Goal: Transaction & Acquisition: Purchase product/service

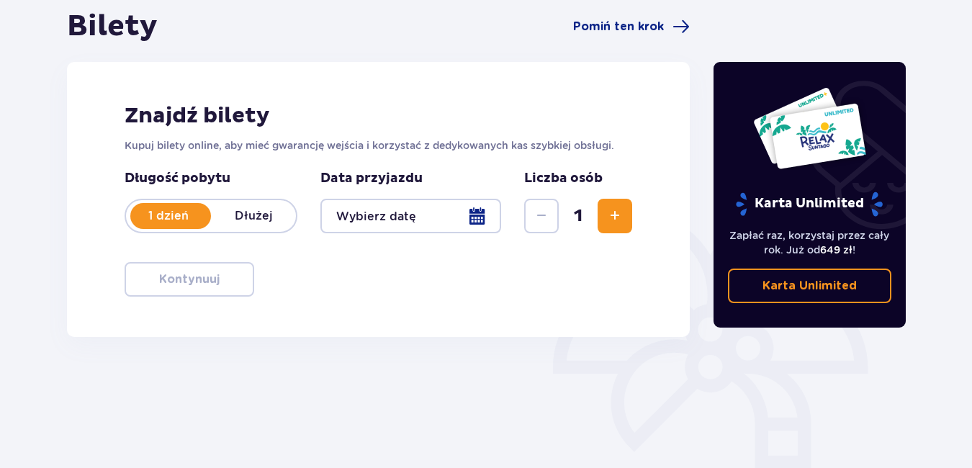
click at [477, 217] on div at bounding box center [410, 216] width 181 height 35
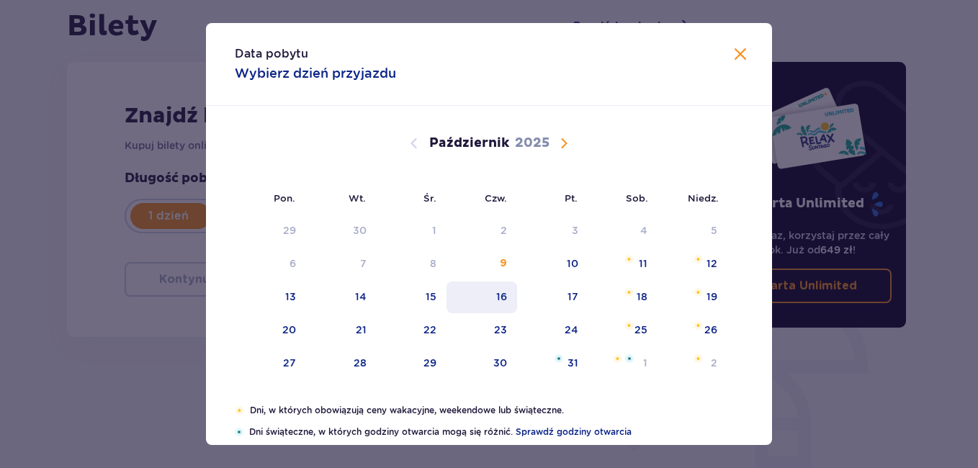
click at [505, 293] on div "16" at bounding box center [501, 296] width 11 height 14
click at [501, 294] on div "16" at bounding box center [501, 296] width 11 height 14
type input "16.10.25"
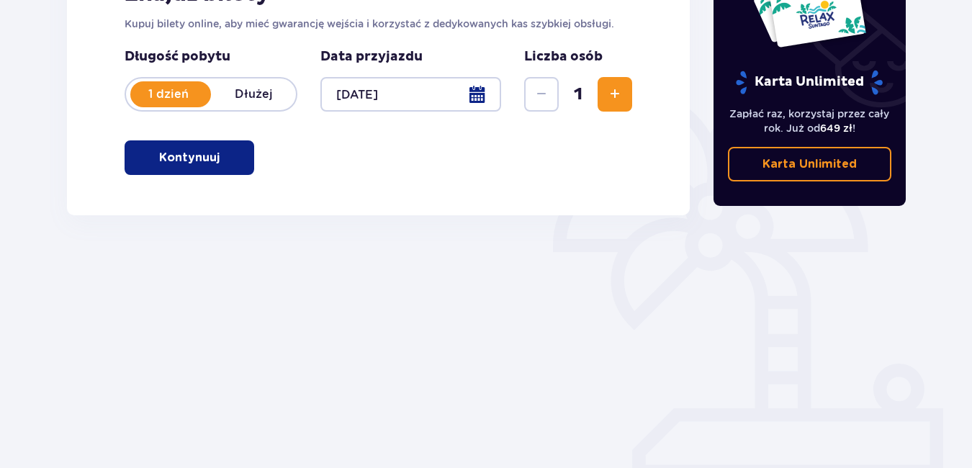
click at [197, 151] on p "Kontynuuj" at bounding box center [189, 158] width 60 height 16
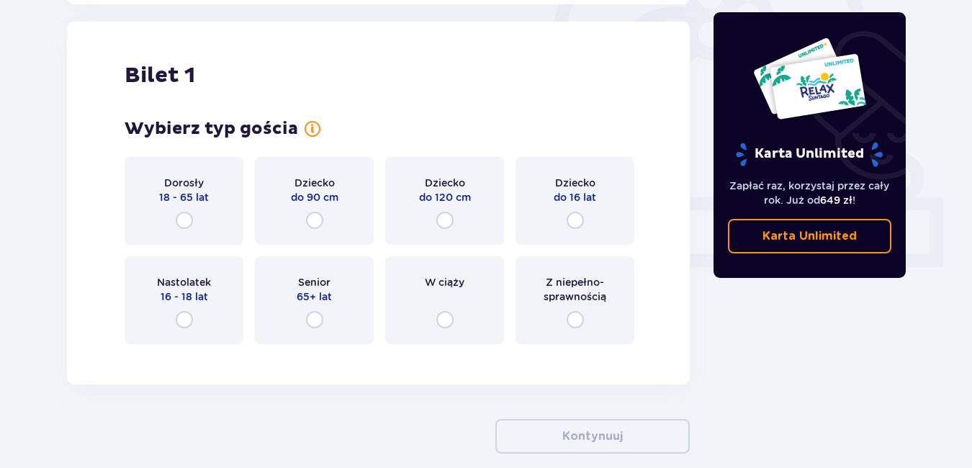
scroll to position [481, 0]
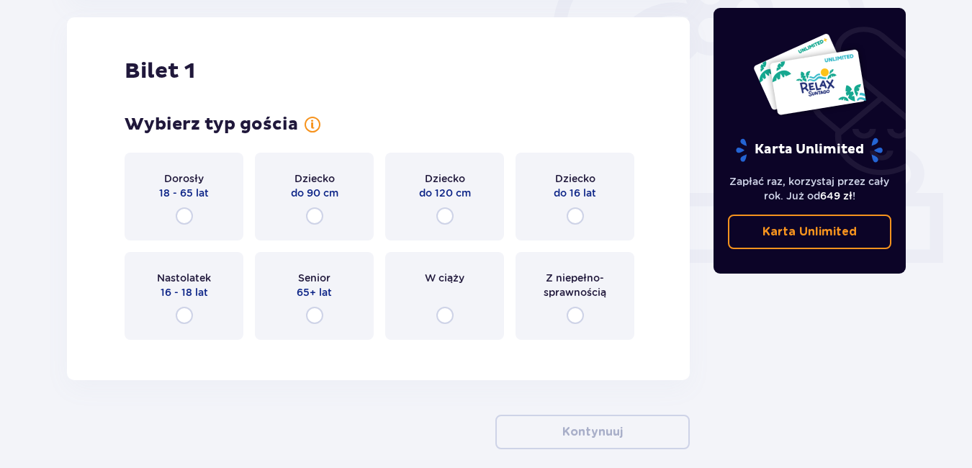
click at [184, 220] on input "radio" at bounding box center [184, 215] width 17 height 17
radio input "true"
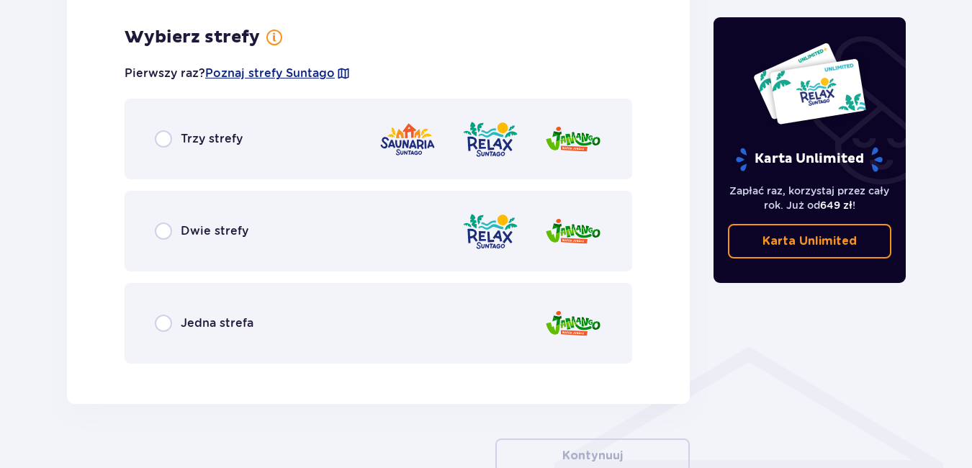
scroll to position [832, 0]
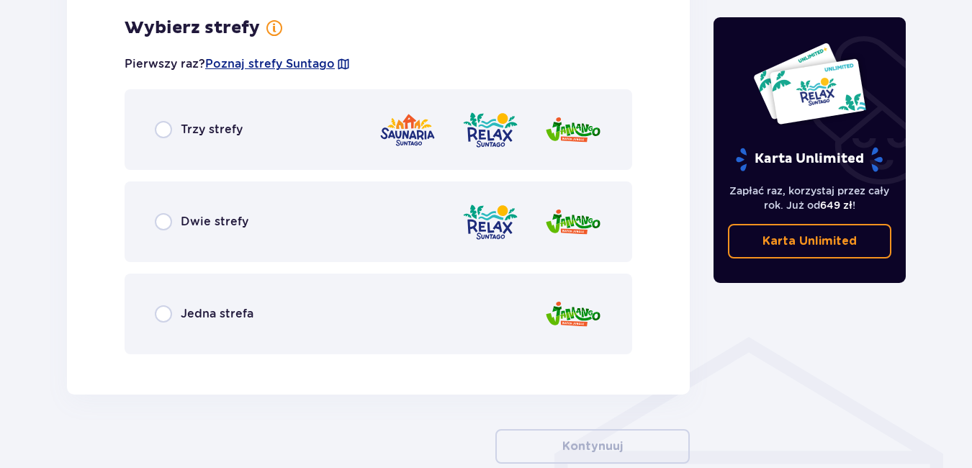
click at [184, 115] on div "Trzy strefy" at bounding box center [379, 129] width 508 height 81
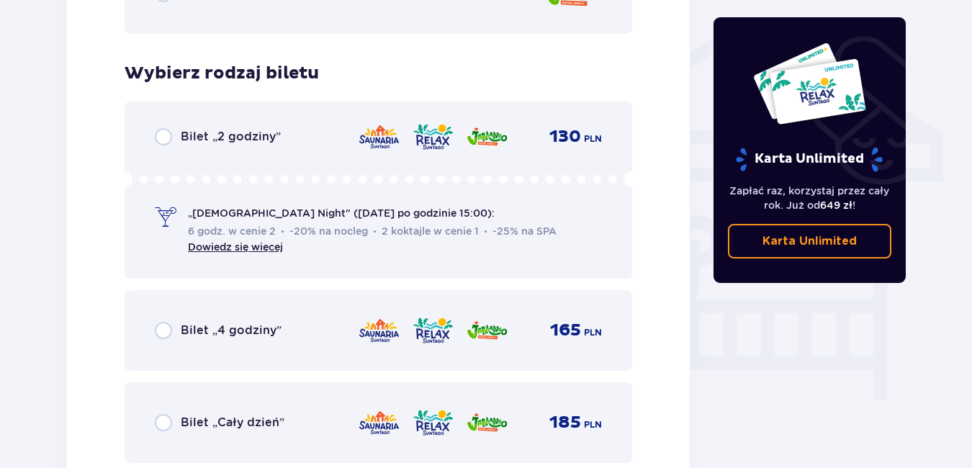
scroll to position [1198, 0]
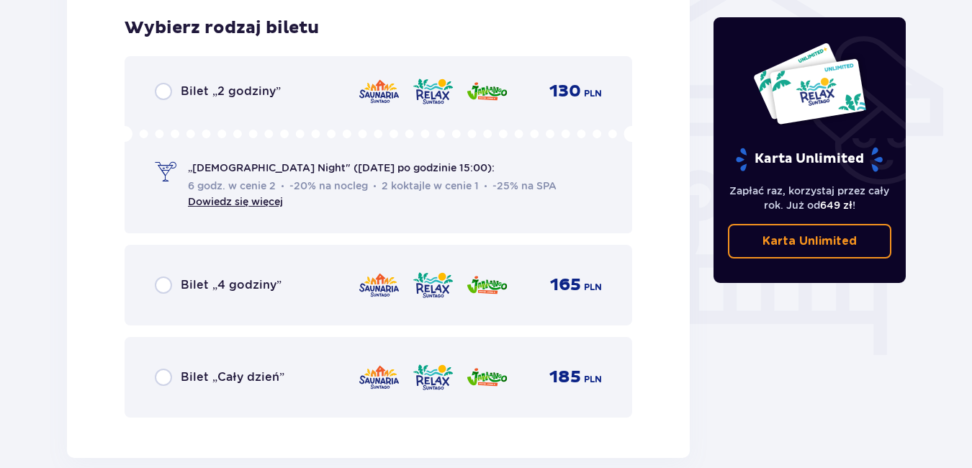
click at [166, 91] on input "radio" at bounding box center [163, 91] width 17 height 17
radio input "true"
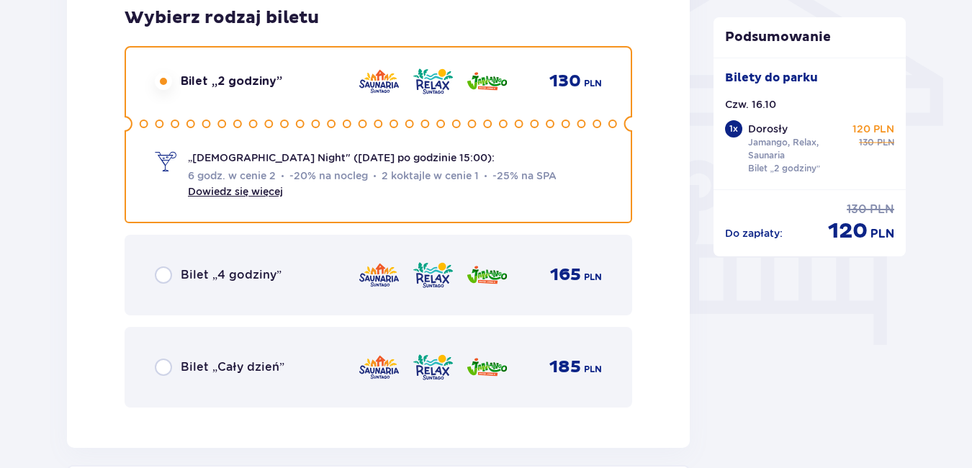
scroll to position [1202, 0]
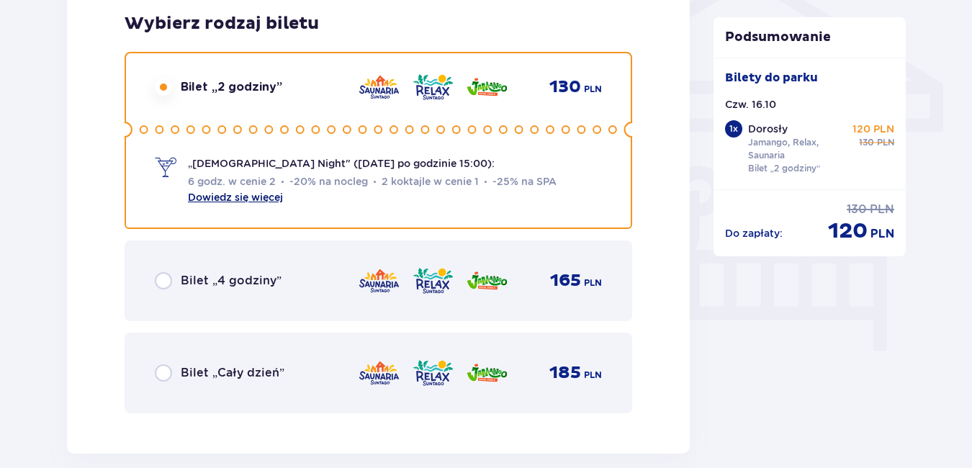
click at [250, 194] on link "Dowiedz się więcej" at bounding box center [235, 198] width 95 height 12
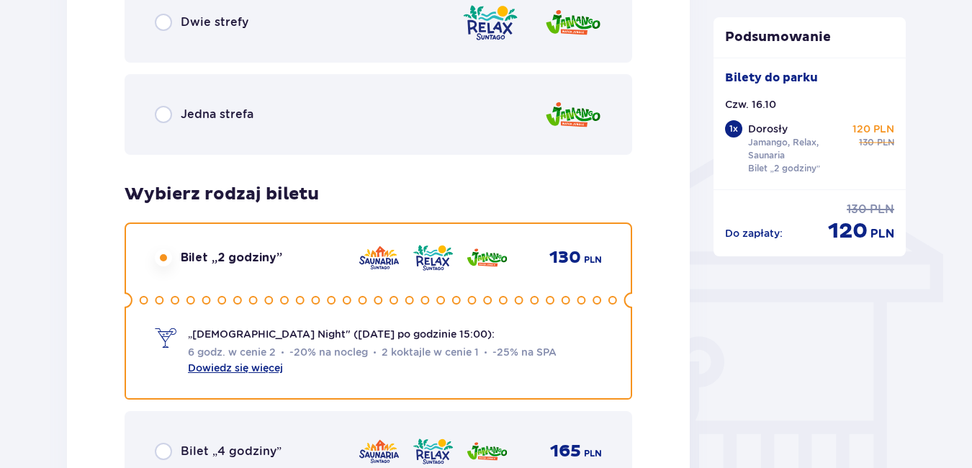
scroll to position [1058, 0]
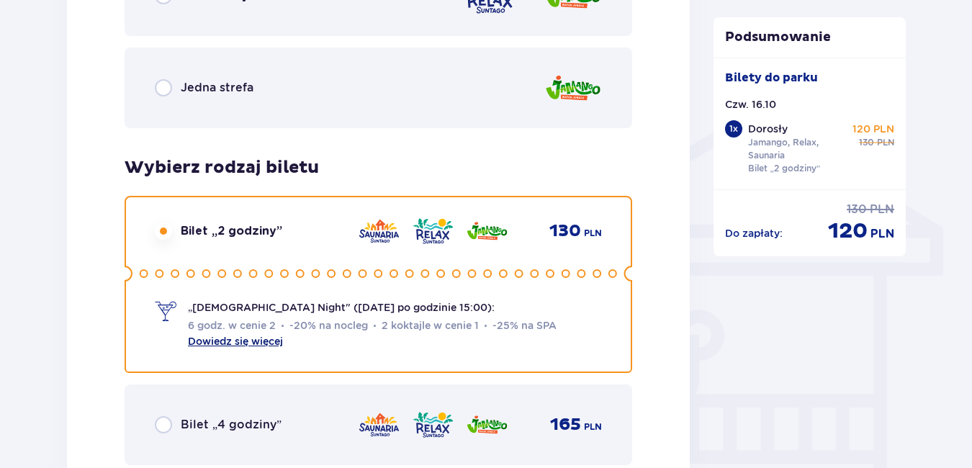
click at [252, 338] on link "Dowiedz się więcej" at bounding box center [235, 342] width 95 height 12
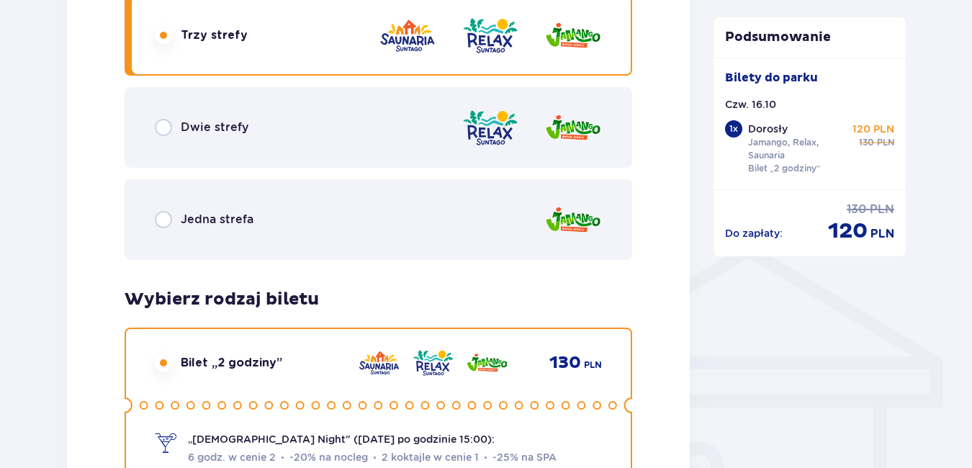
scroll to position [936, 0]
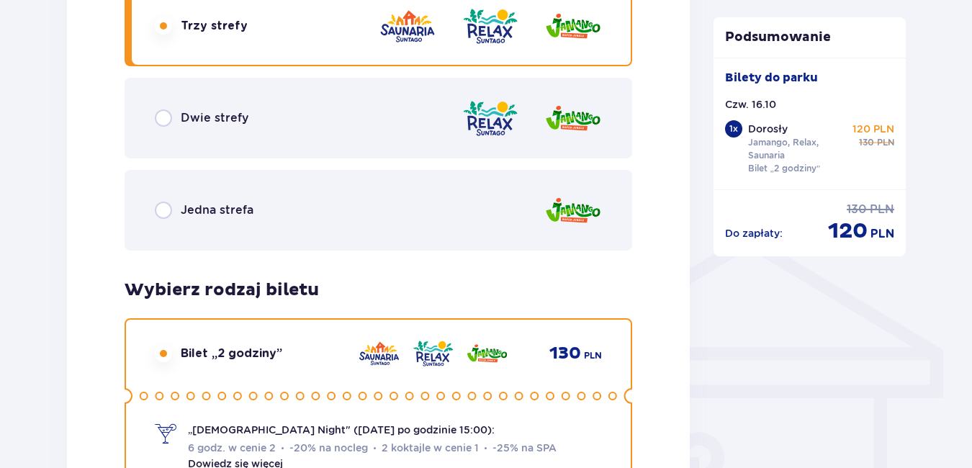
click at [164, 122] on input "radio" at bounding box center [163, 117] width 17 height 17
radio input "true"
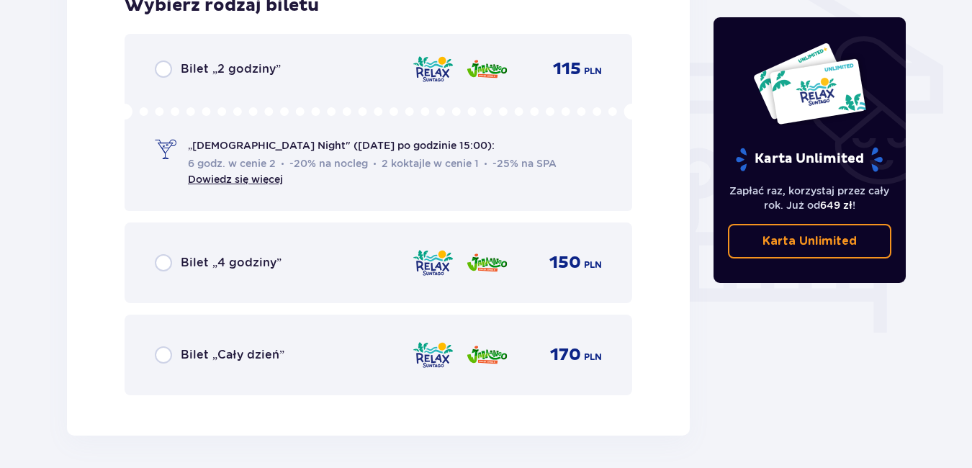
scroll to position [1224, 0]
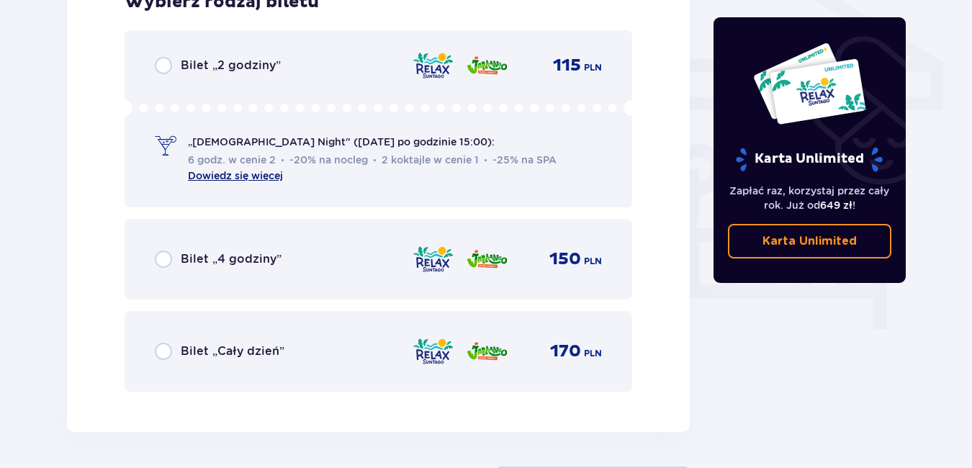
click at [233, 176] on link "Dowiedz się więcej" at bounding box center [235, 176] width 95 height 12
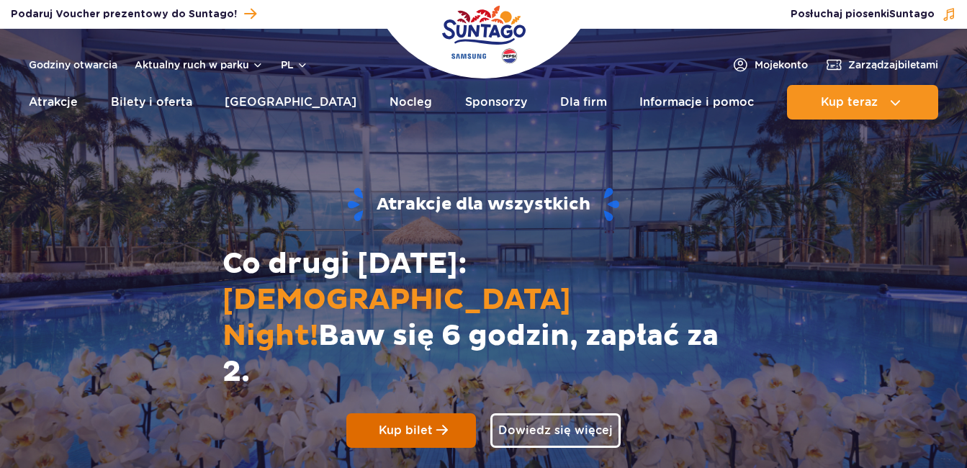
drag, startPoint x: 0, startPoint y: 0, endPoint x: 413, endPoint y: 402, distance: 575.9
click at [413, 423] on span "Kup bilet" at bounding box center [406, 431] width 54 height 16
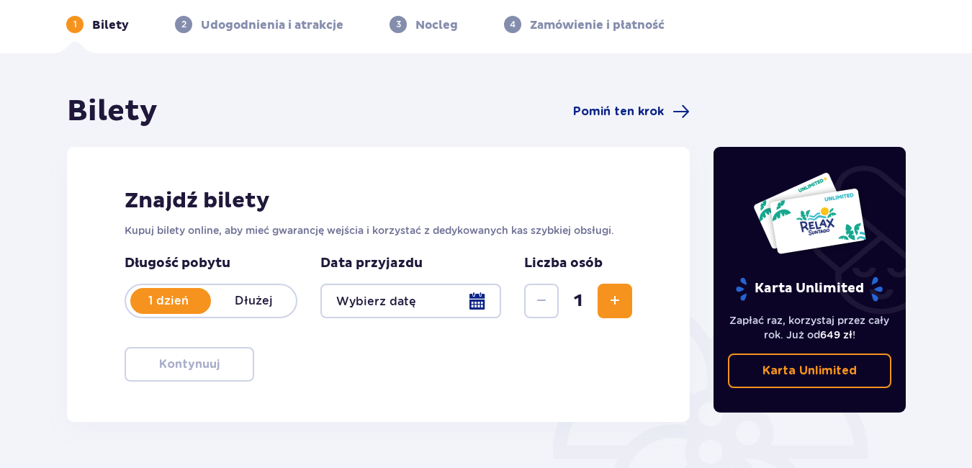
scroll to position [144, 0]
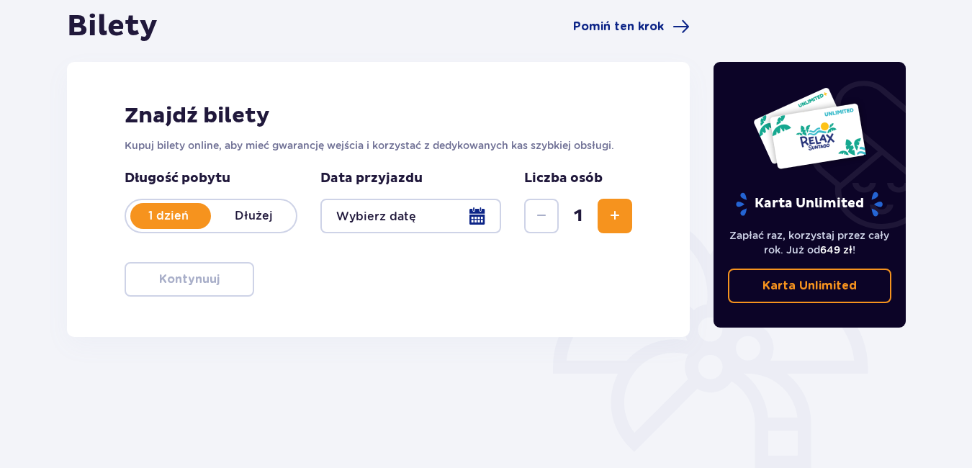
click at [475, 216] on div at bounding box center [410, 216] width 181 height 35
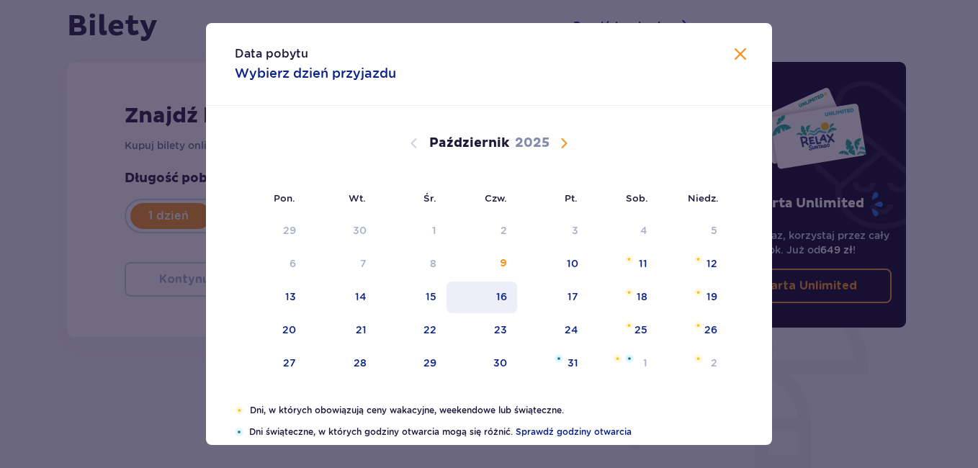
click at [505, 296] on div "16" at bounding box center [501, 296] width 11 height 14
type input "16.10.25"
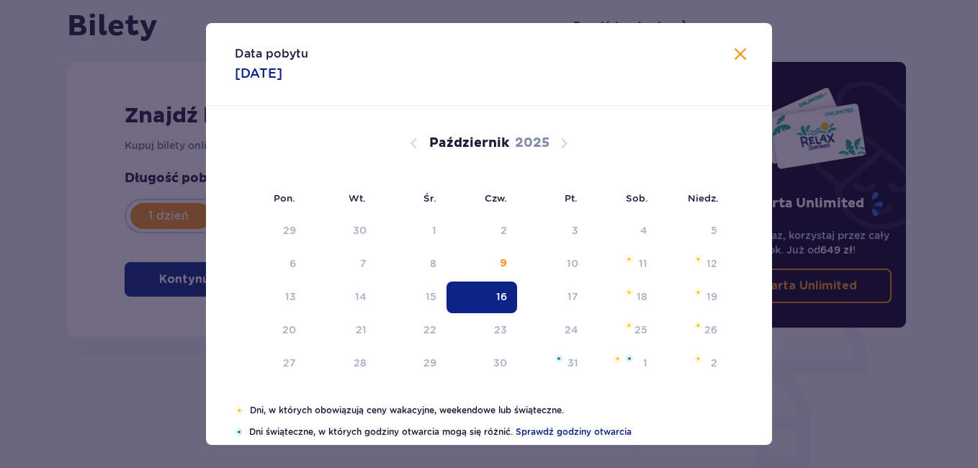
click at [505, 296] on div "Znajdź bilety Kupuj bilety online, aby mieć gwarancję wejścia i korzystać z ded…" at bounding box center [378, 199] width 623 height 275
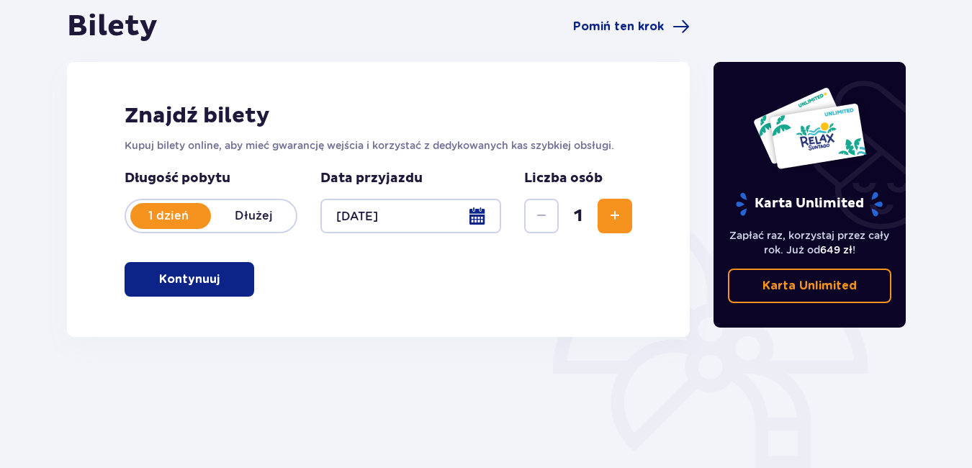
click at [194, 276] on p "Kontynuuj" at bounding box center [189, 279] width 60 height 16
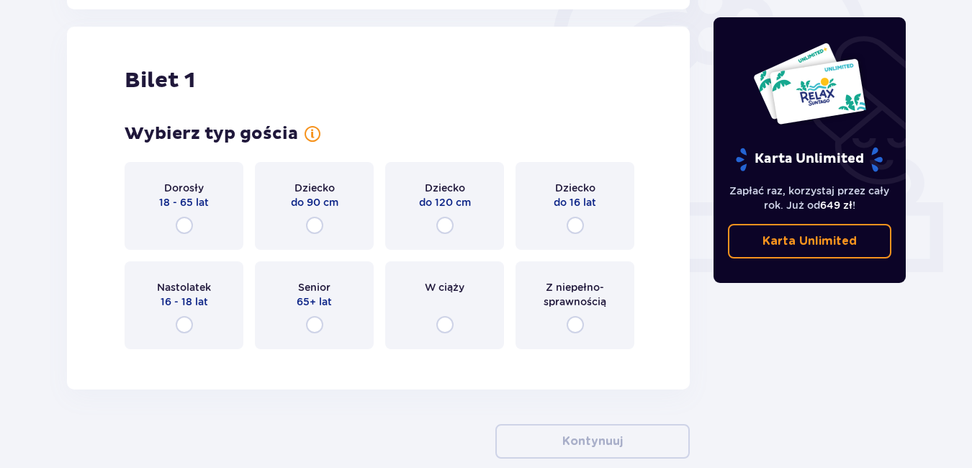
scroll to position [481, 0]
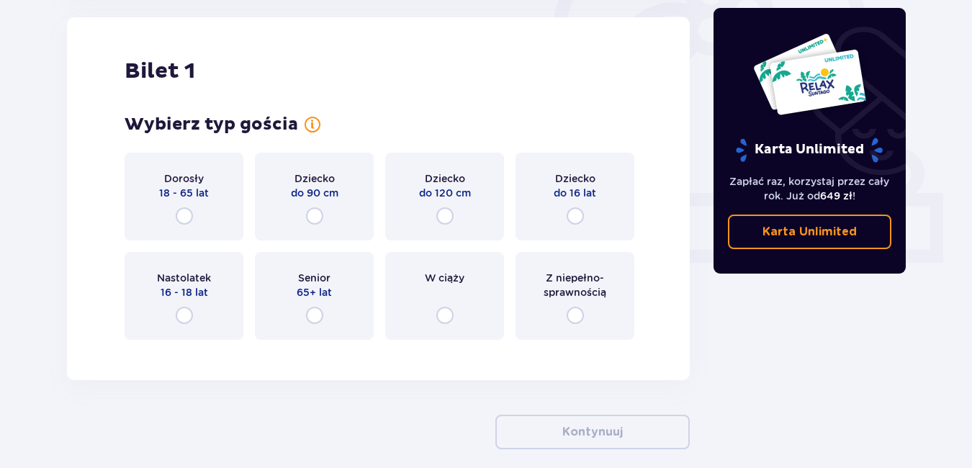
click at [182, 215] on input "radio" at bounding box center [184, 215] width 17 height 17
radio input "true"
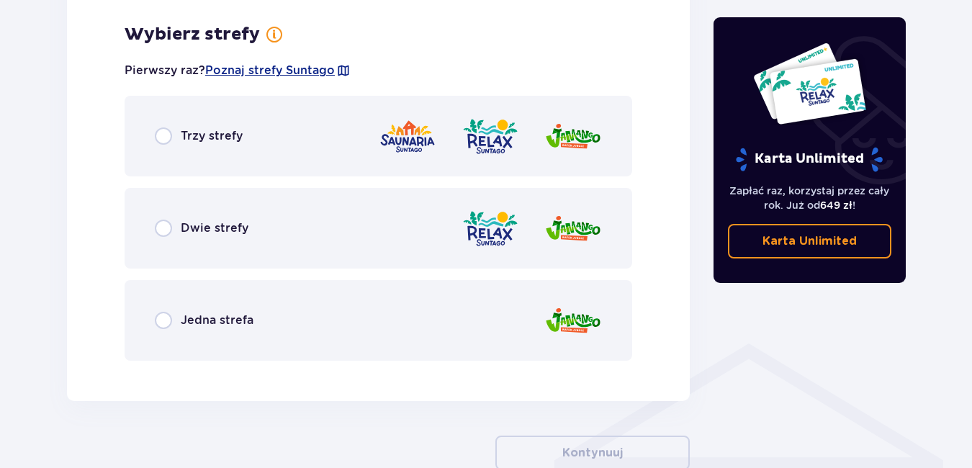
scroll to position [832, 0]
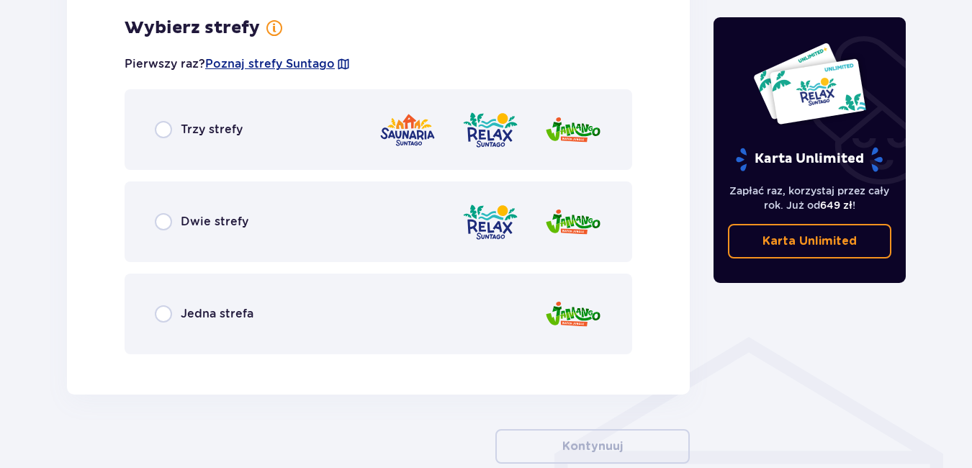
click at [168, 223] on input "radio" at bounding box center [163, 221] width 17 height 17
radio input "true"
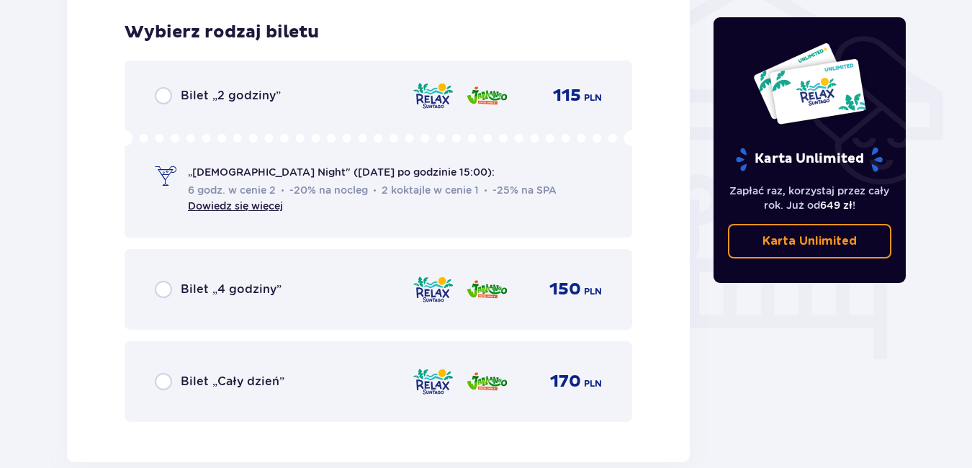
scroll to position [1198, 0]
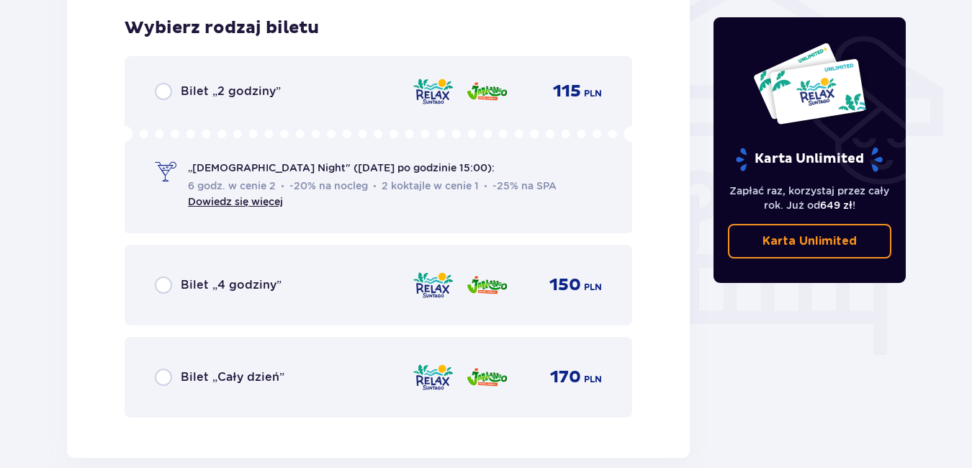
click at [163, 94] on input "radio" at bounding box center [163, 91] width 17 height 17
radio input "true"
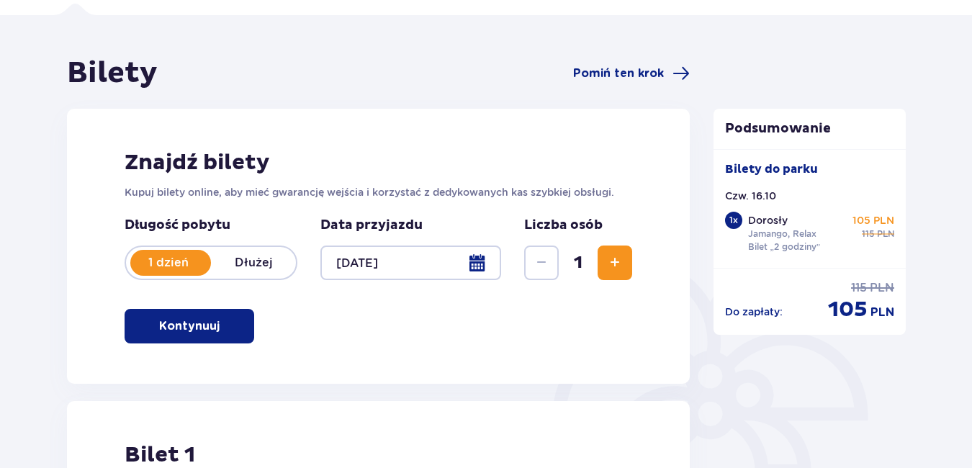
scroll to position [50, 0]
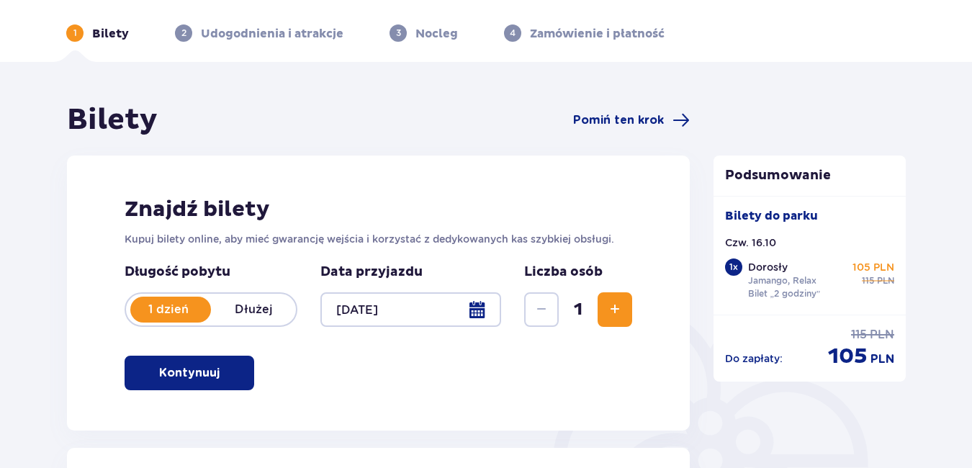
click at [611, 307] on span "Zwiększ" at bounding box center [614, 309] width 17 height 17
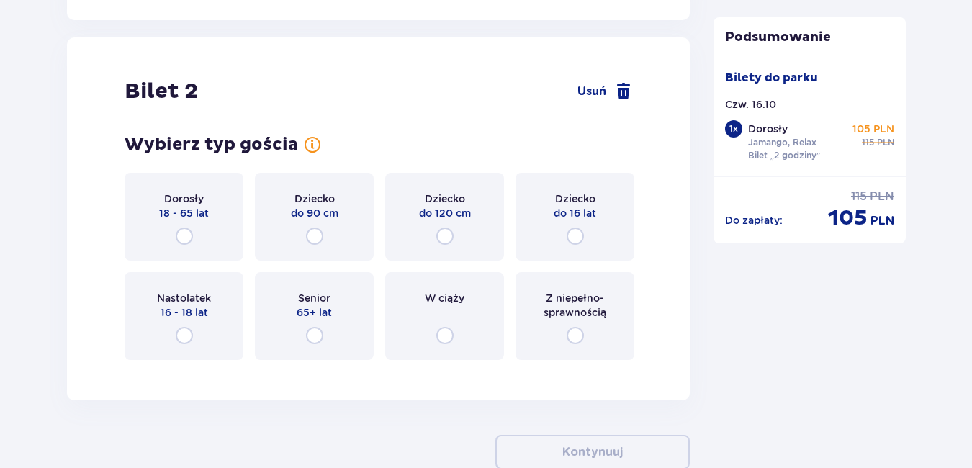
scroll to position [1656, 0]
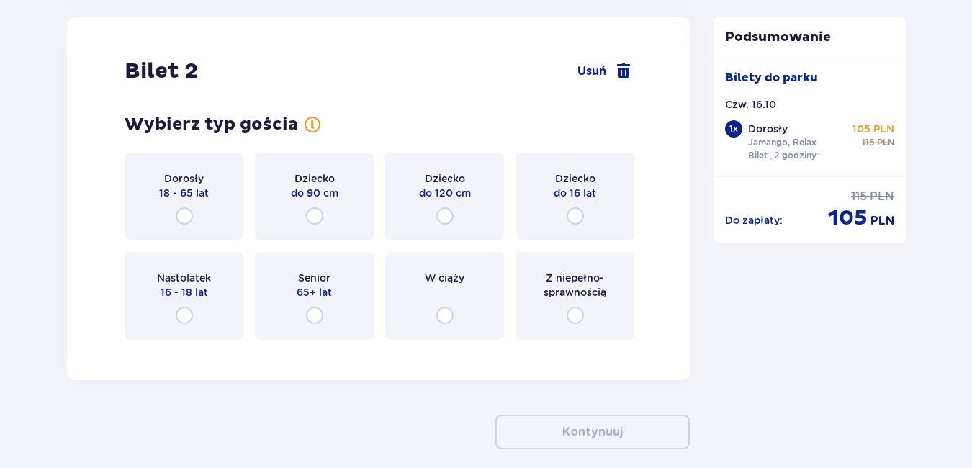
click at [189, 214] on input "radio" at bounding box center [184, 215] width 17 height 17
radio input "true"
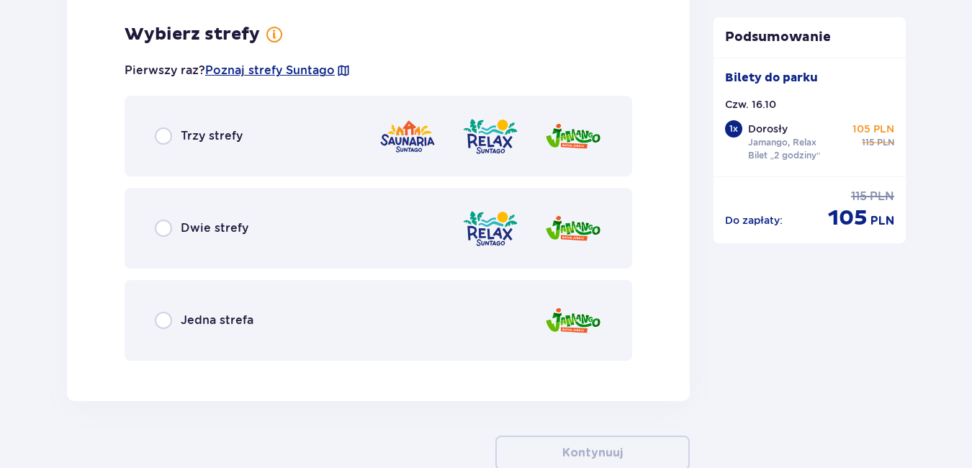
scroll to position [2007, 0]
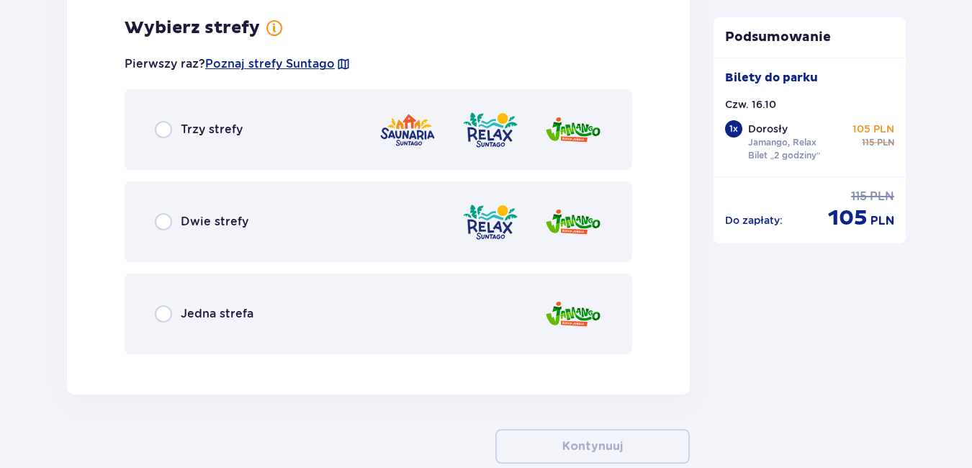
click at [164, 220] on input "radio" at bounding box center [163, 221] width 17 height 17
radio input "true"
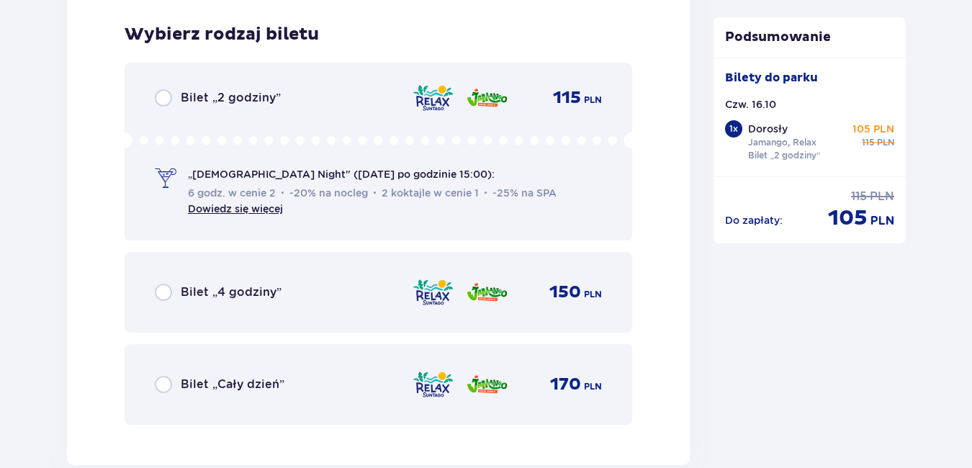
scroll to position [2373, 0]
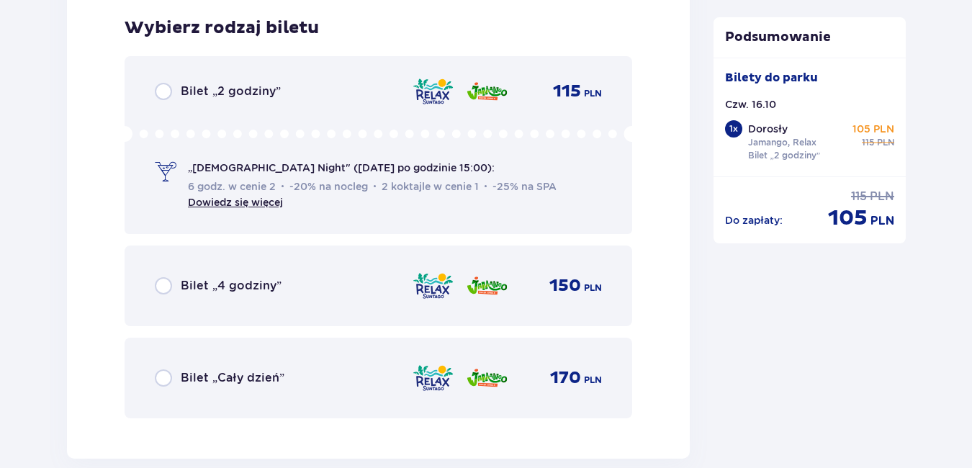
click at [167, 86] on input "radio" at bounding box center [163, 91] width 17 height 17
radio input "true"
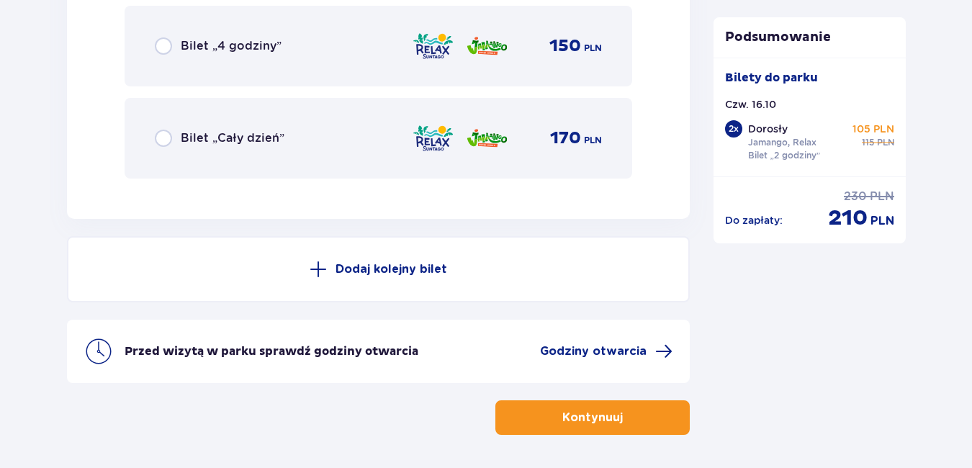
scroll to position [2666, 0]
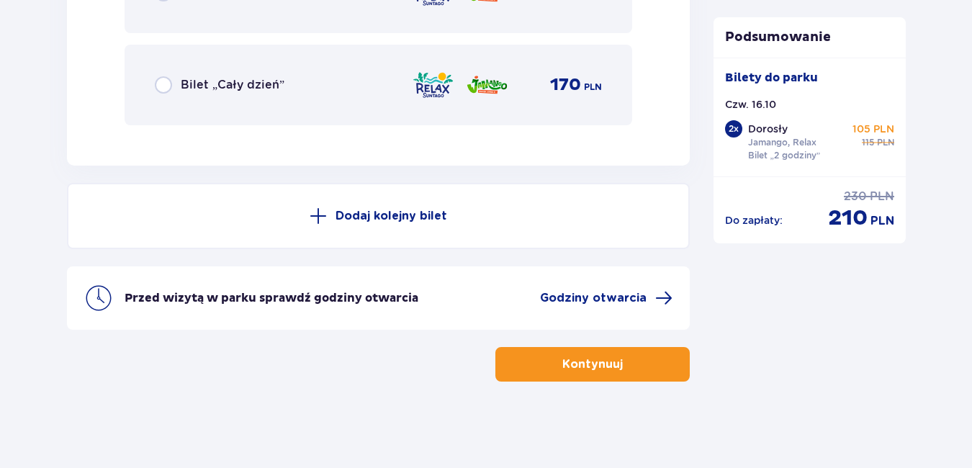
click at [595, 367] on p "Kontynuuj" at bounding box center [592, 364] width 60 height 16
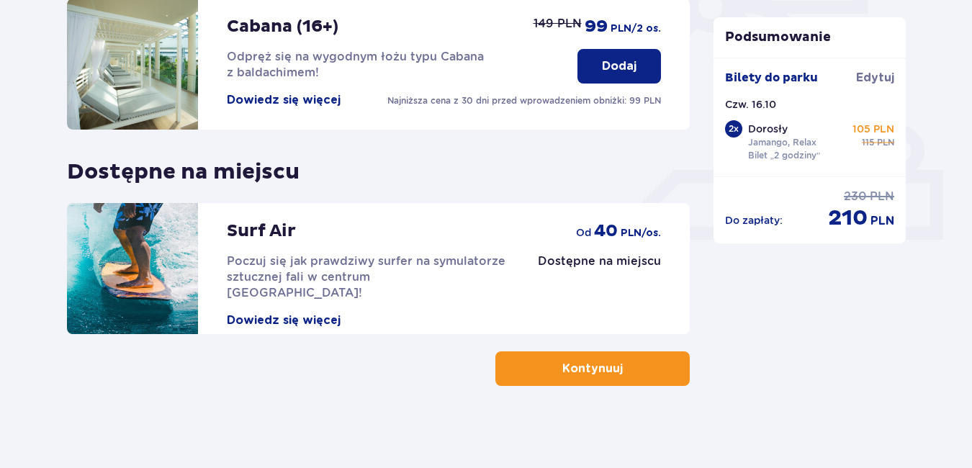
scroll to position [508, 0]
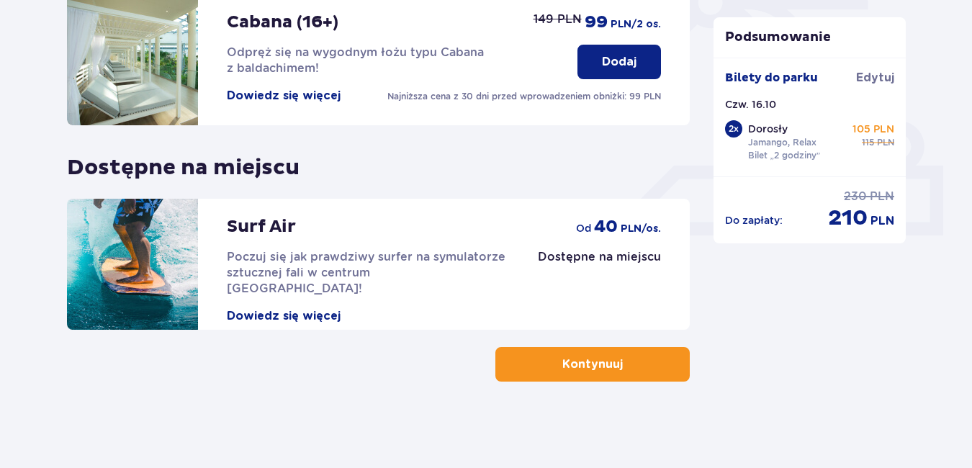
click at [595, 362] on p "Kontynuuj" at bounding box center [592, 364] width 60 height 16
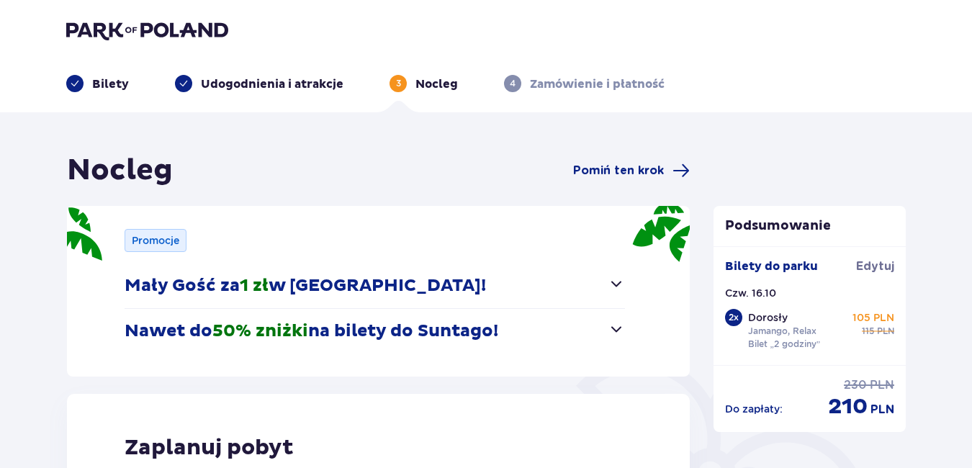
click at [614, 324] on span "button" at bounding box center [616, 328] width 17 height 17
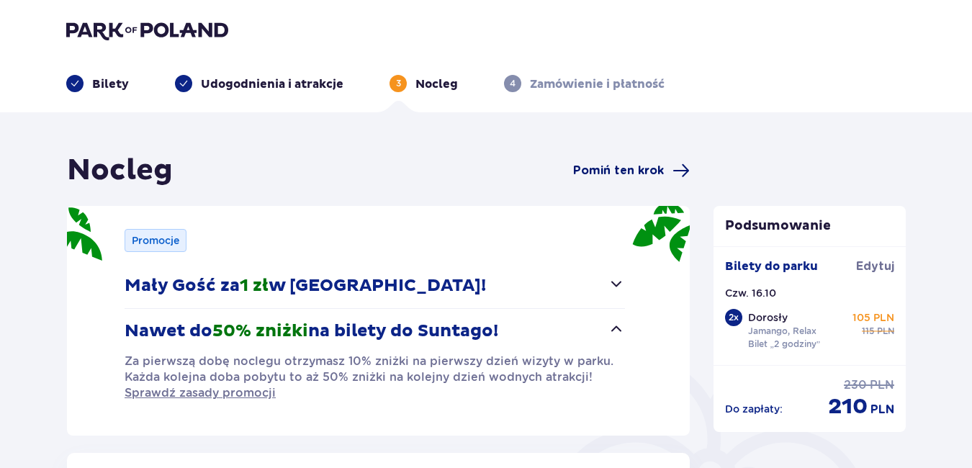
click at [616, 173] on span "Pomiń ten krok" at bounding box center [618, 171] width 91 height 16
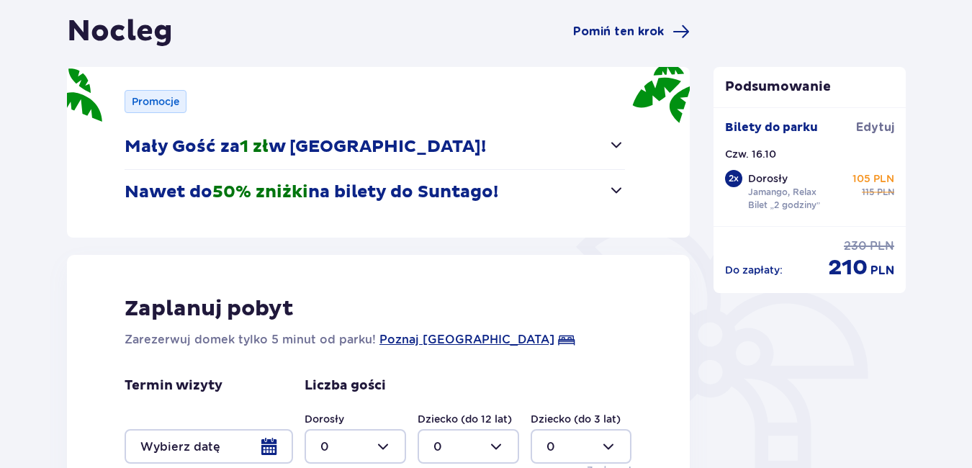
scroll to position [378, 0]
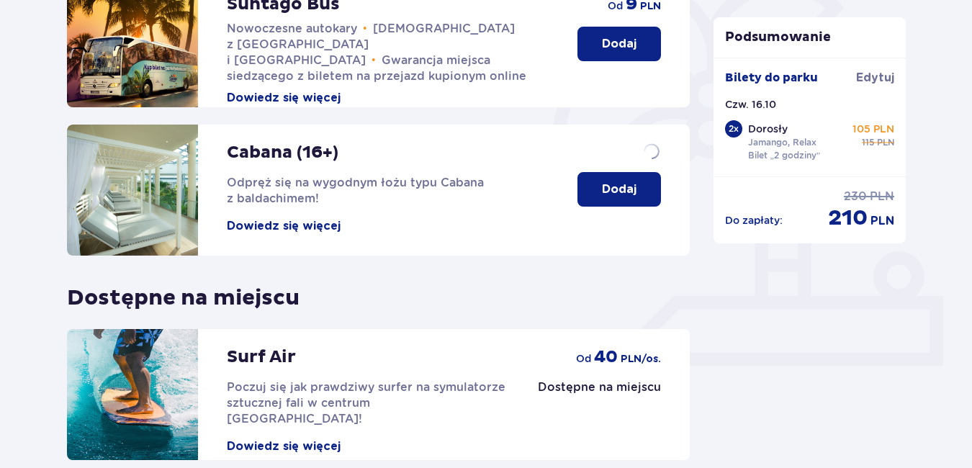
scroll to position [508, 0]
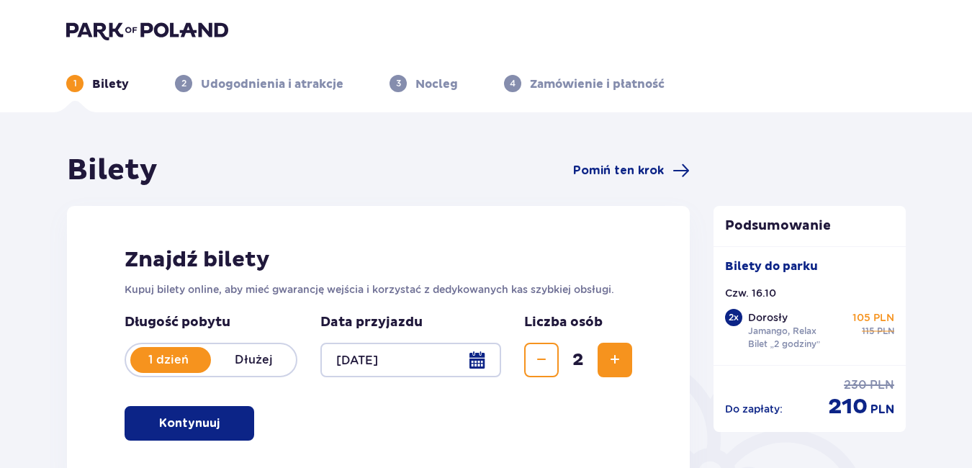
click at [482, 360] on div at bounding box center [410, 360] width 181 height 35
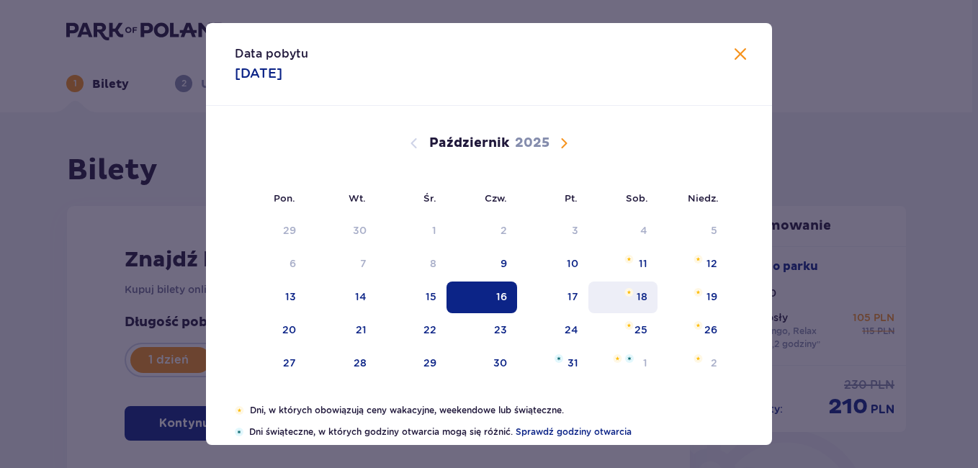
click at [650, 292] on div "18" at bounding box center [623, 298] width 70 height 32
click at [639, 292] on div "18" at bounding box center [641, 296] width 11 height 14
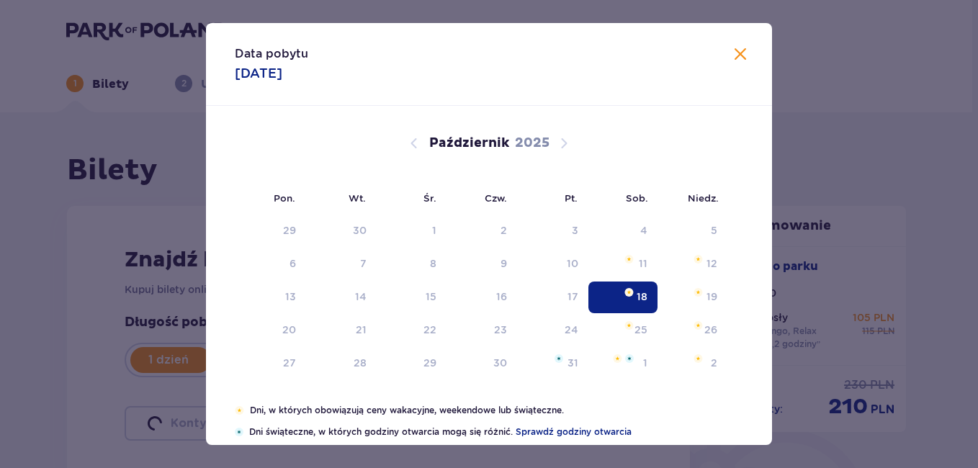
type input "18.10.25"
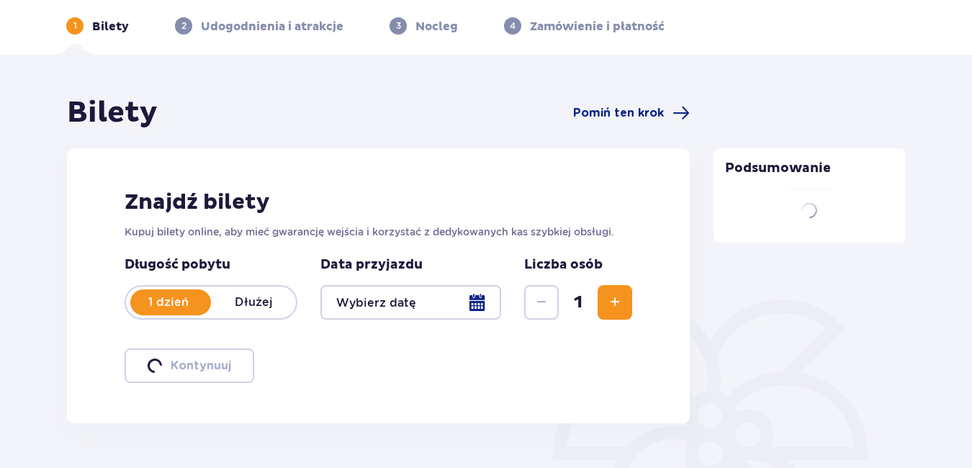
scroll to position [99, 0]
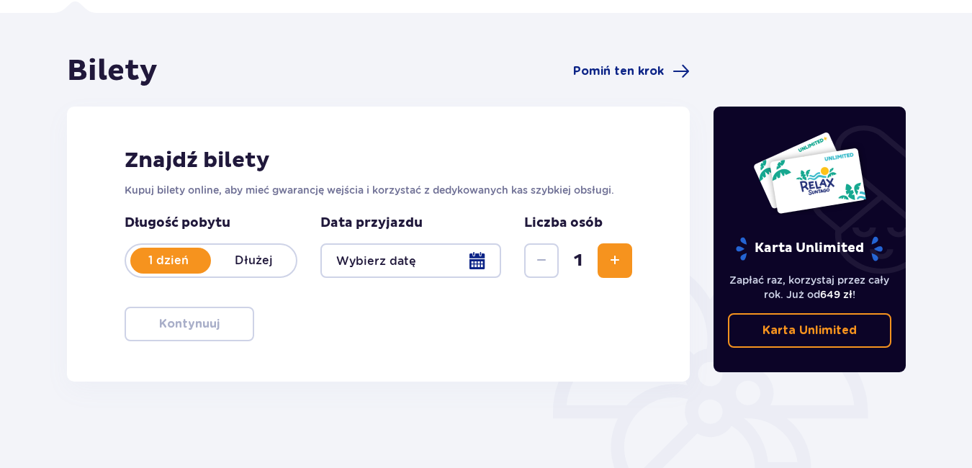
click at [615, 253] on span "Zwiększ" at bounding box center [614, 260] width 17 height 17
click at [471, 266] on div at bounding box center [410, 260] width 181 height 35
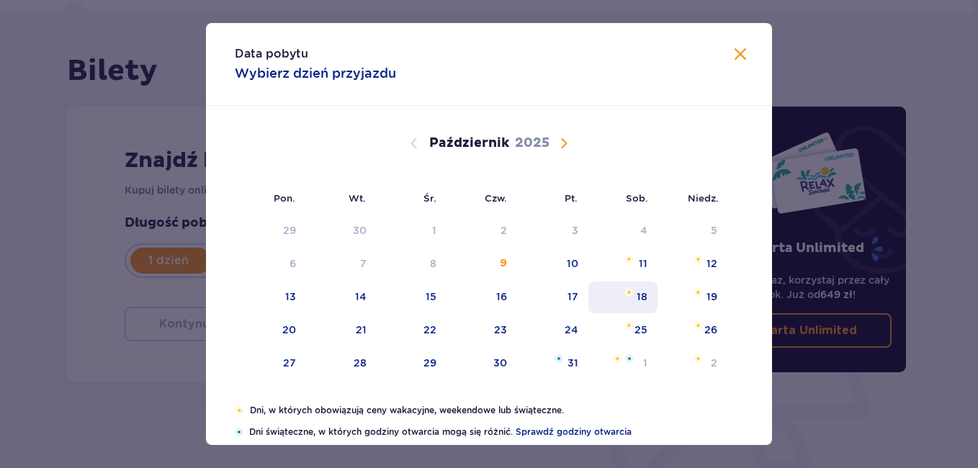
click at [649, 297] on div "18" at bounding box center [623, 298] width 70 height 32
click at [639, 297] on div "18" at bounding box center [641, 296] width 11 height 14
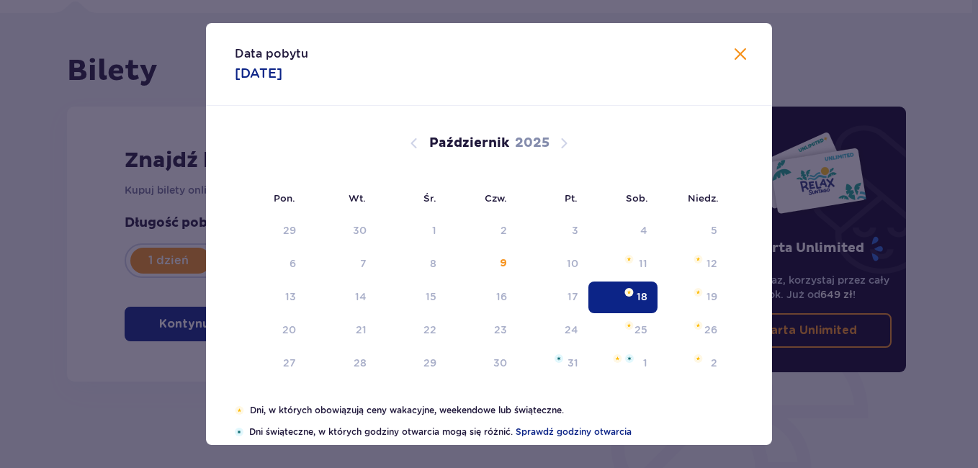
type input "18.10.25"
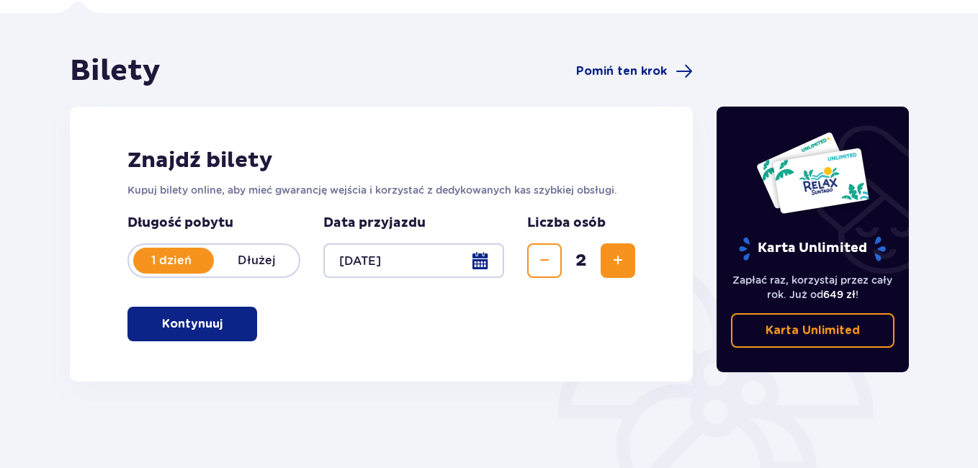
click at [639, 297] on div "Znajdź bilety Kupuj bilety online, aby mieć gwarancję wejścia i korzystać z ded…" at bounding box center [381, 244] width 623 height 275
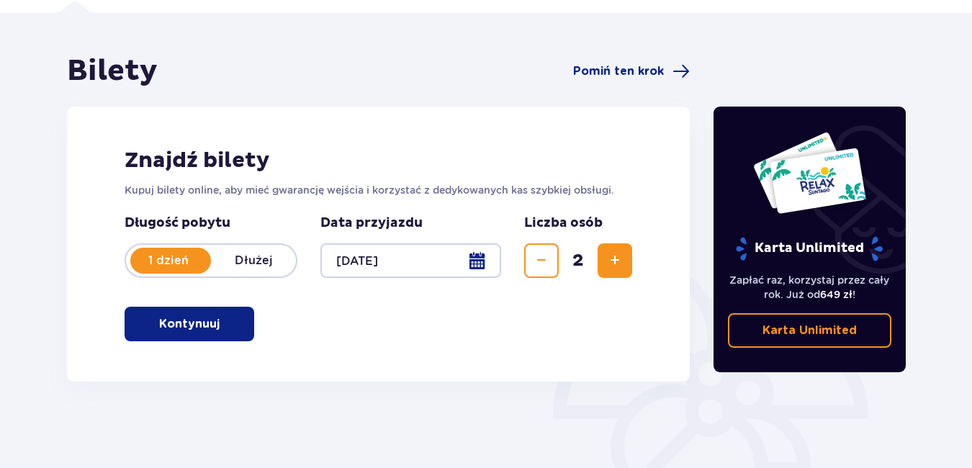
click at [639, 297] on div "Znajdź bilety Kupuj bilety online, aby mieć gwarancję wejścia i korzystać z ded…" at bounding box center [378, 244] width 623 height 275
drag, startPoint x: 639, startPoint y: 297, endPoint x: 588, endPoint y: 346, distance: 69.8
click at [588, 346] on div "Znajdź bilety Kupuj bilety online, aby mieć gwarancję wejścia i korzystać z ded…" at bounding box center [378, 244] width 623 height 275
click at [186, 327] on p "Kontynuuj" at bounding box center [189, 324] width 60 height 16
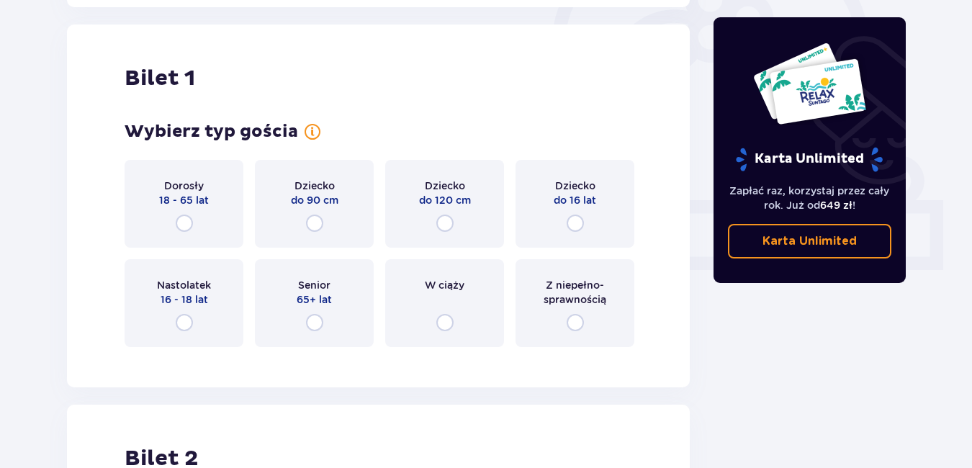
scroll to position [481, 0]
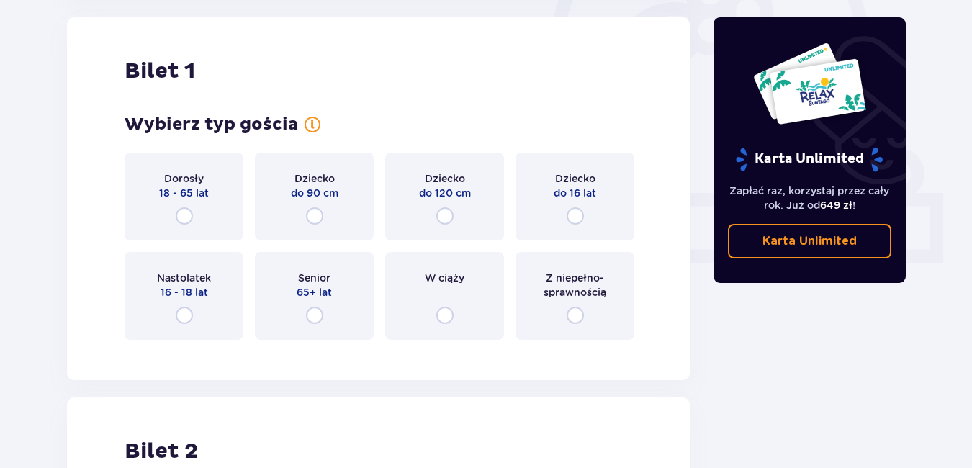
click at [188, 211] on input "radio" at bounding box center [184, 215] width 17 height 17
radio input "true"
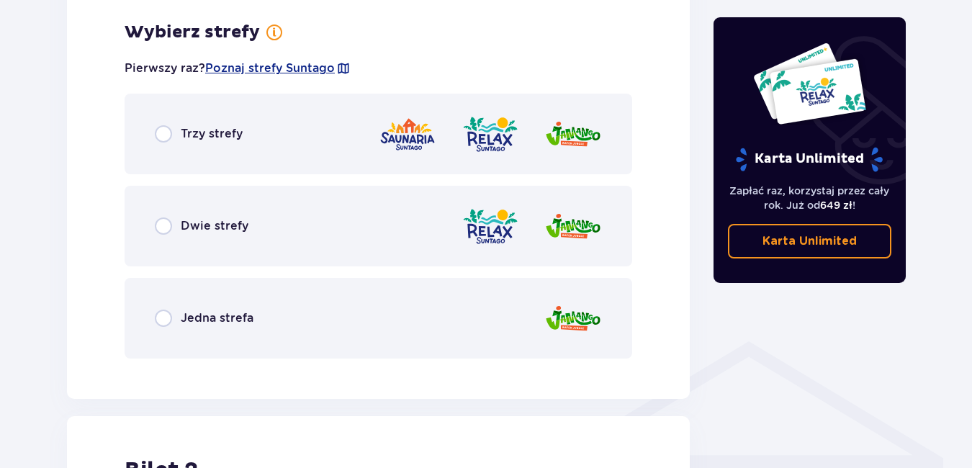
scroll to position [832, 0]
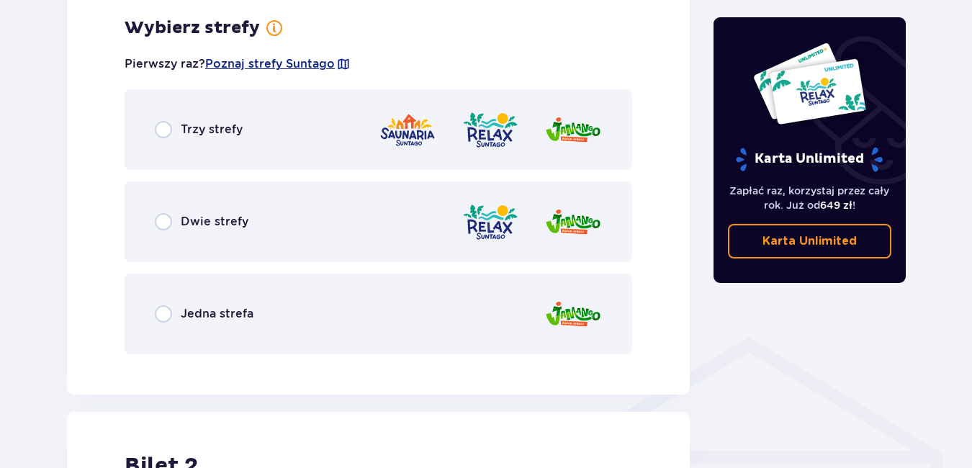
click at [166, 220] on input "radio" at bounding box center [163, 221] width 17 height 17
radio input "true"
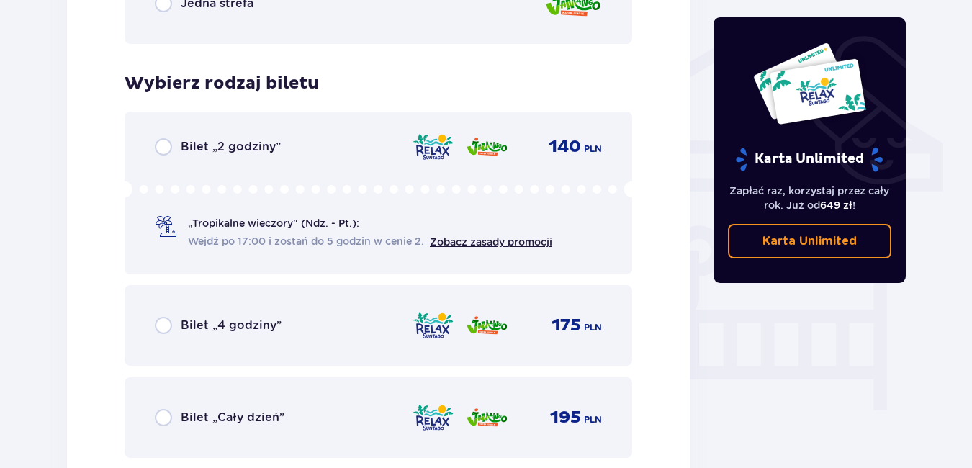
scroll to position [1198, 0]
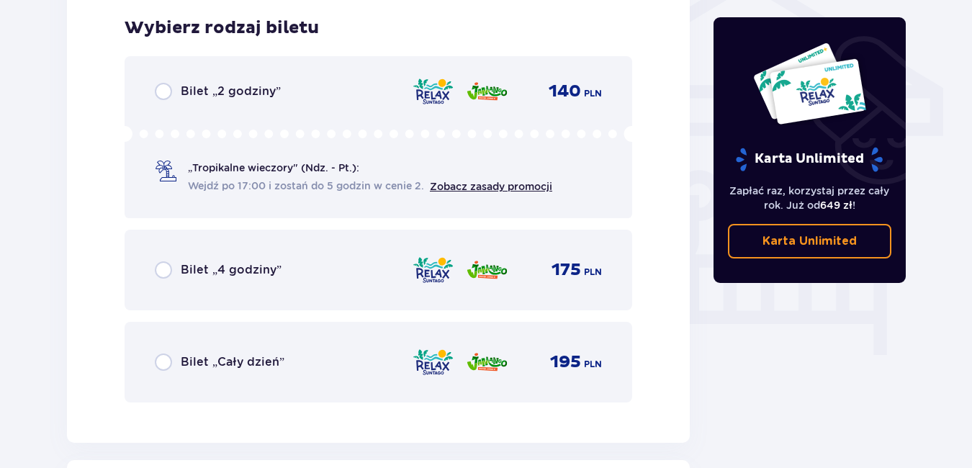
click at [166, 91] on input "radio" at bounding box center [163, 91] width 17 height 17
radio input "true"
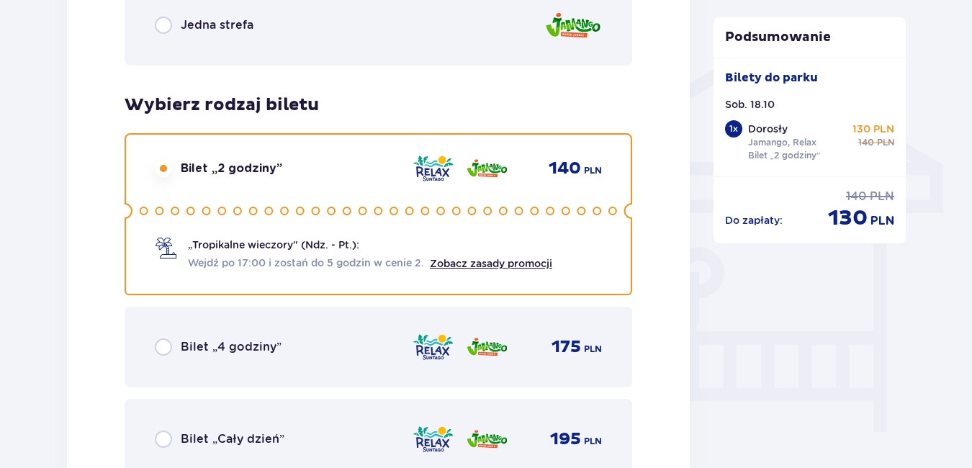
scroll to position [993, 0]
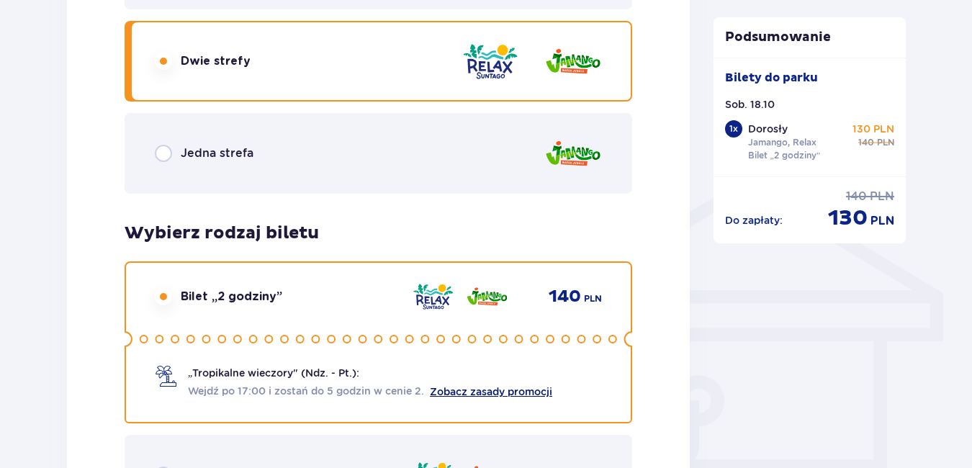
click at [477, 395] on link "Zobacz zasady promocji" at bounding box center [491, 392] width 122 height 12
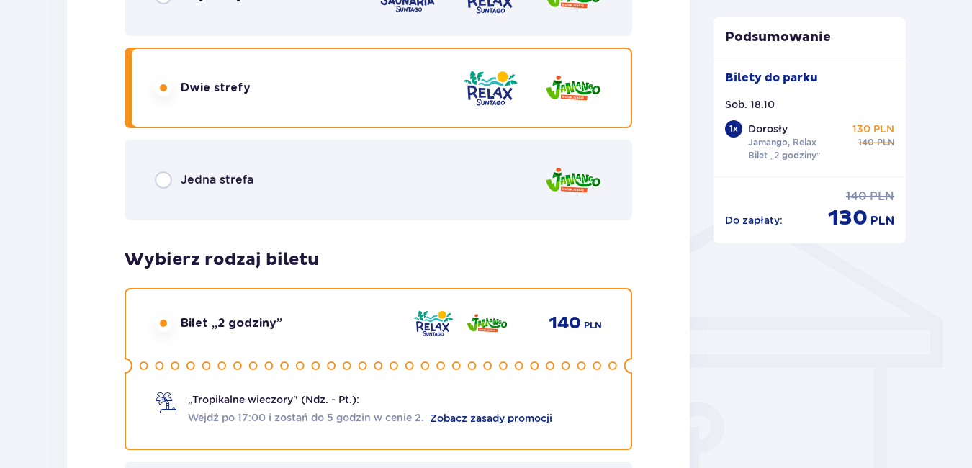
scroll to position [1061, 0]
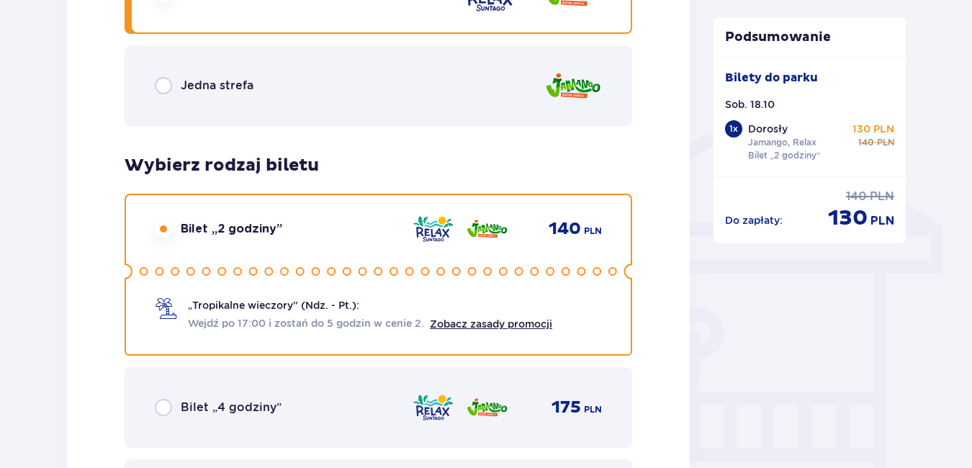
click at [234, 230] on span "Bilet „2 godziny”" at bounding box center [232, 229] width 102 height 16
click at [519, 325] on link "Zobacz zasady promocji" at bounding box center [491, 324] width 122 height 12
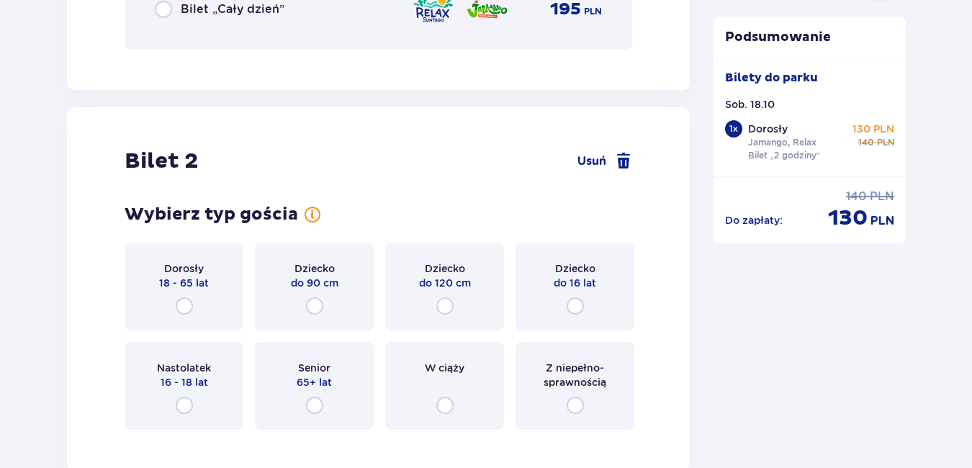
scroll to position [1349, 0]
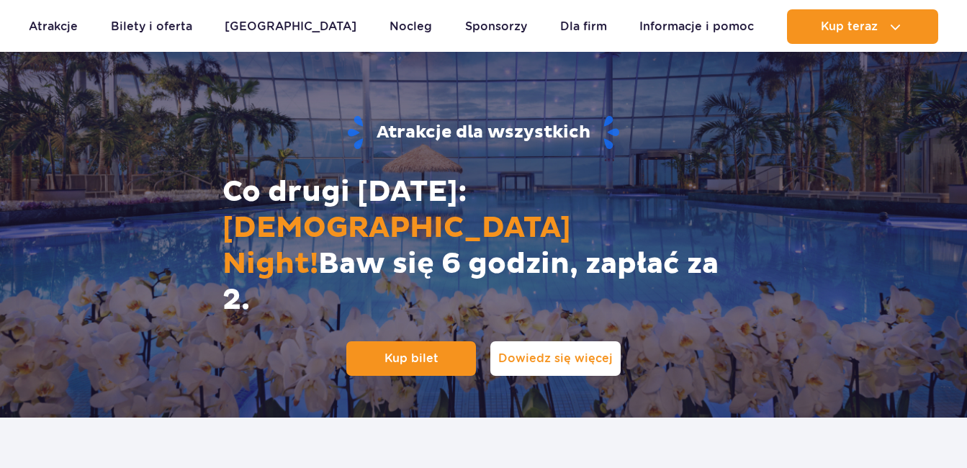
click at [570, 351] on span "Dowiedz się więcej" at bounding box center [555, 359] width 114 height 16
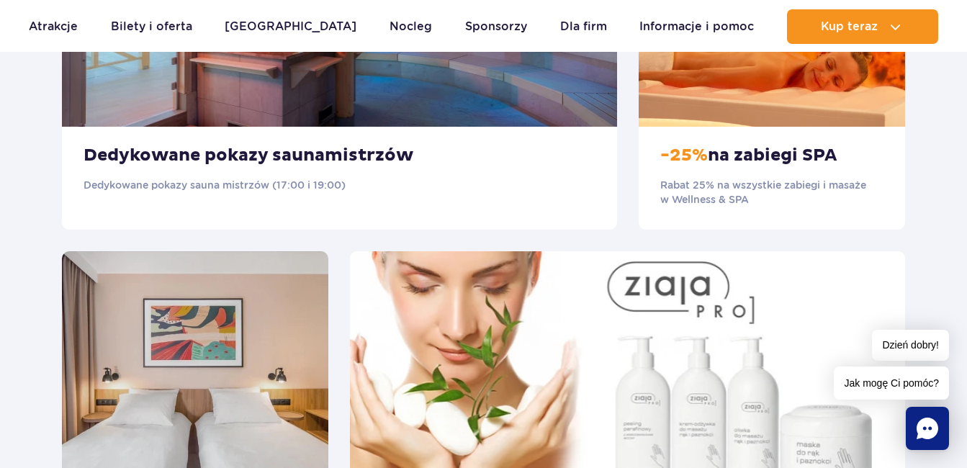
scroll to position [850, 0]
